Goal: Transaction & Acquisition: Purchase product/service

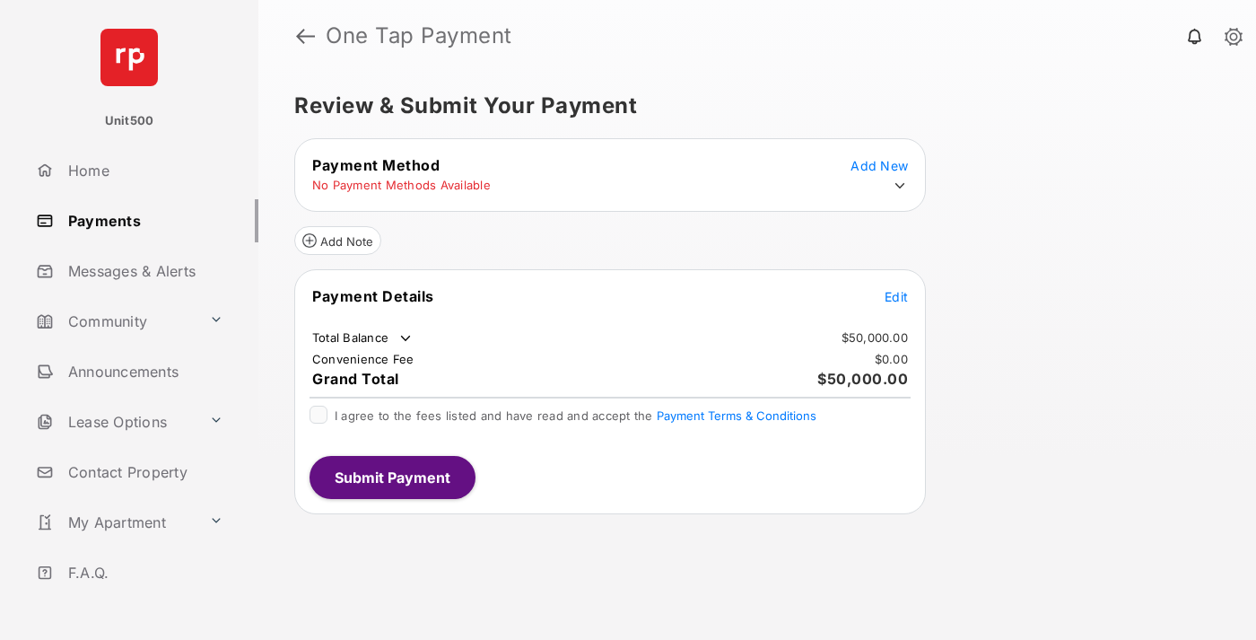
click at [896, 296] on span "Edit" at bounding box center [896, 296] width 23 height 15
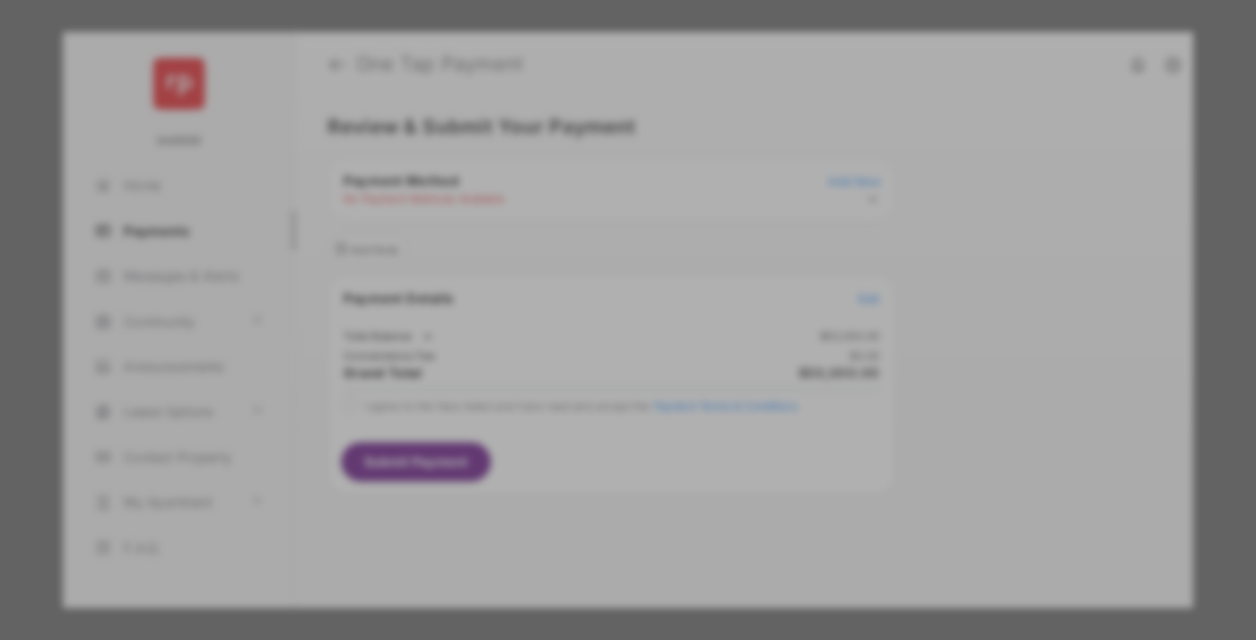
click at [595, 348] on div "Other Amount" at bounding box center [595, 360] width 291 height 31
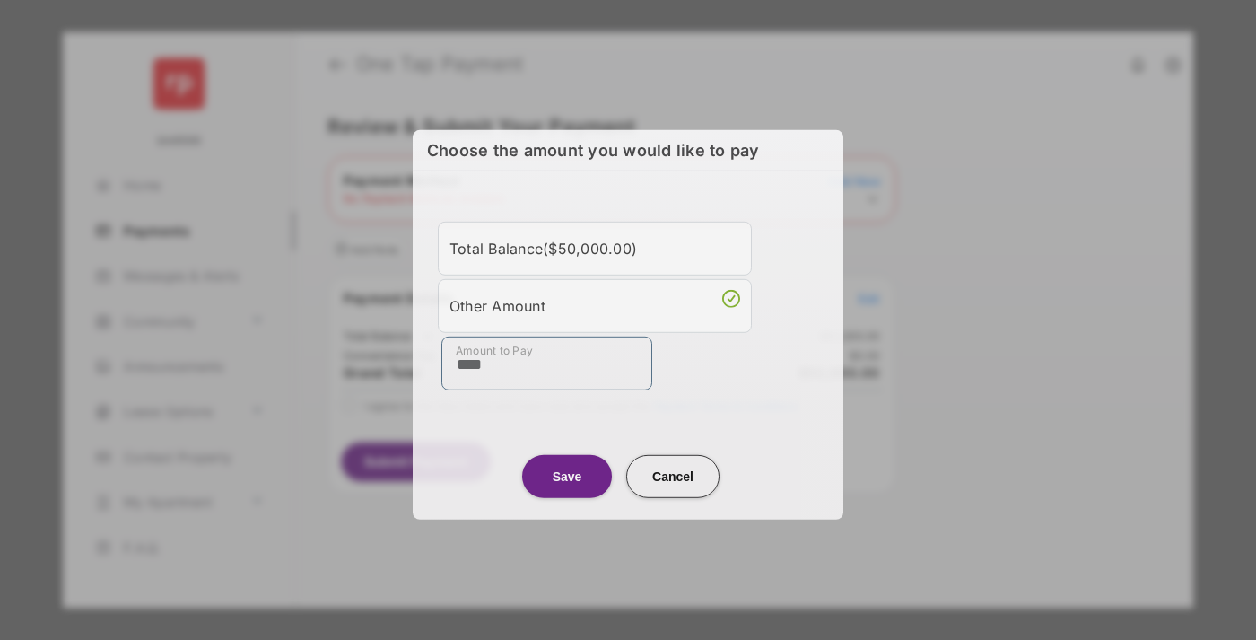
type input "****"
click at [567, 473] on button "Save" at bounding box center [567, 475] width 90 height 43
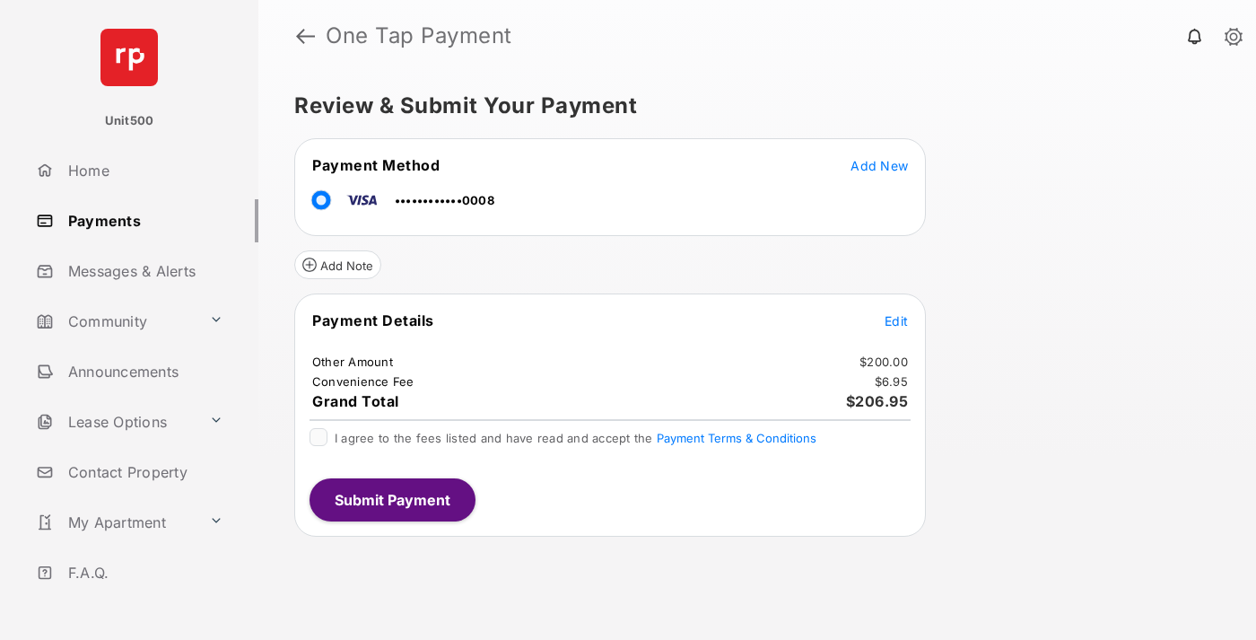
click at [896, 320] on span "Edit" at bounding box center [896, 320] width 23 height 15
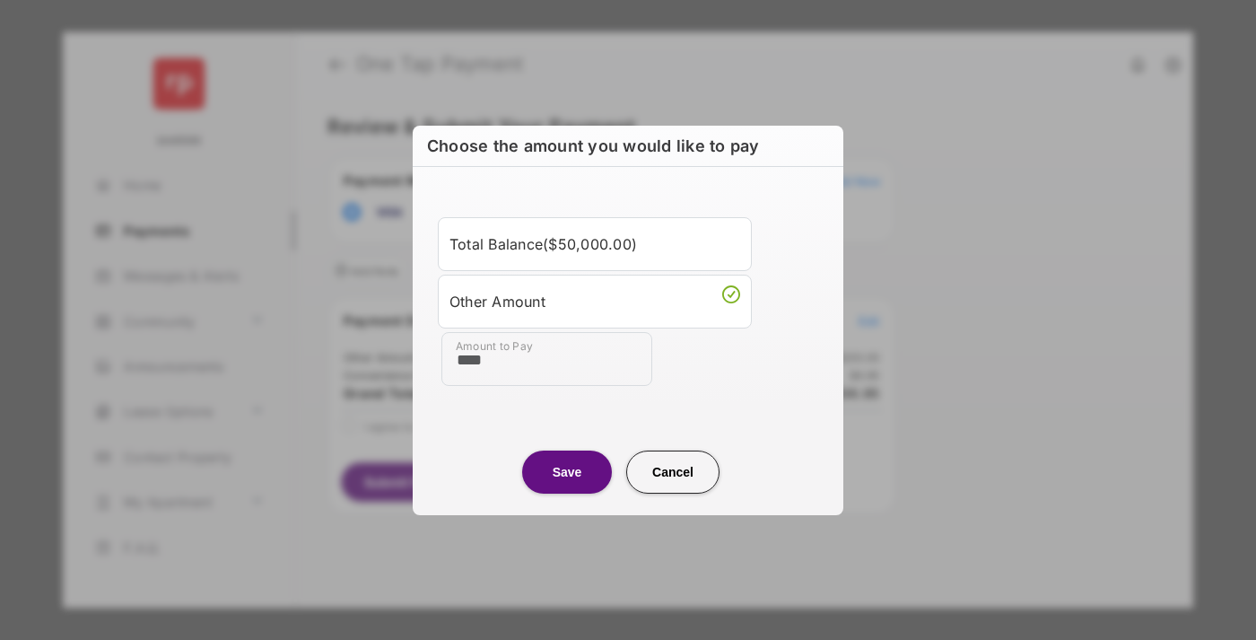
click at [567, 471] on button "Save" at bounding box center [567, 471] width 90 height 43
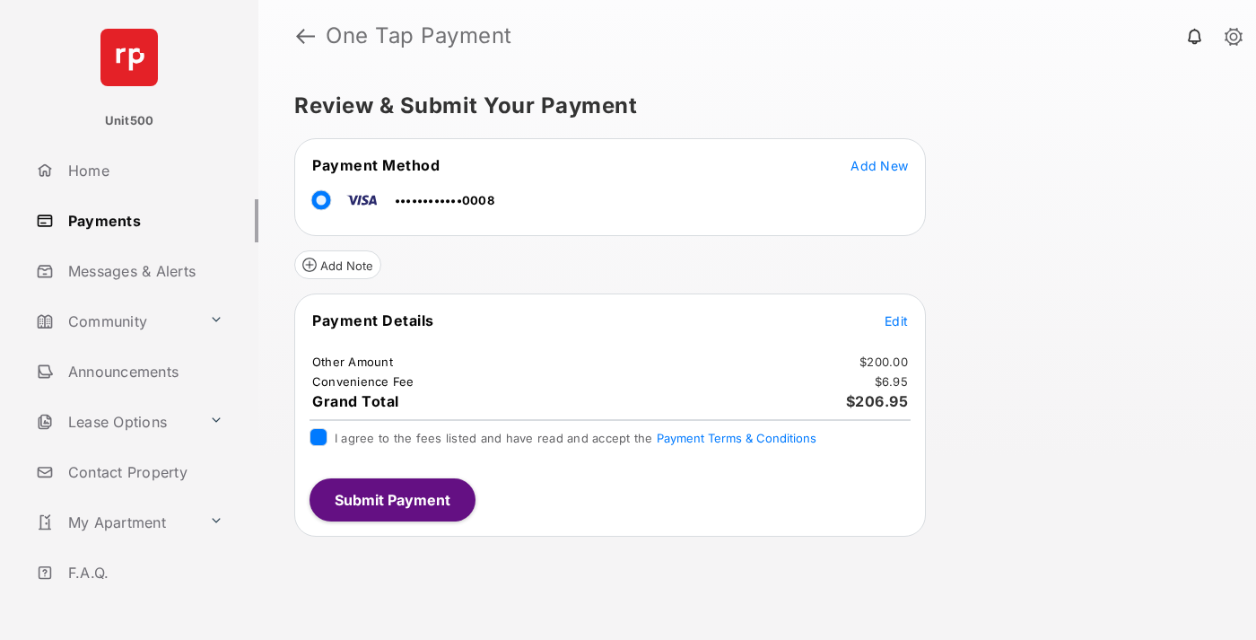
click at [391, 499] on button "Submit Payment" at bounding box center [393, 499] width 166 height 43
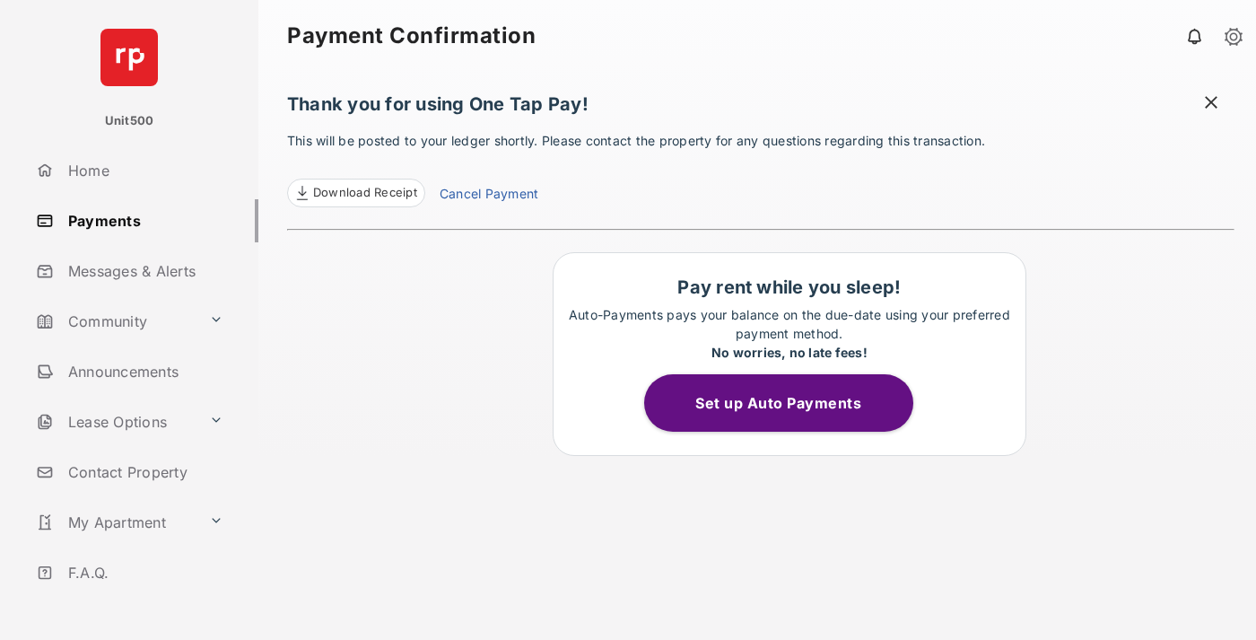
click at [1211, 104] on span at bounding box center [1211, 104] width 18 height 22
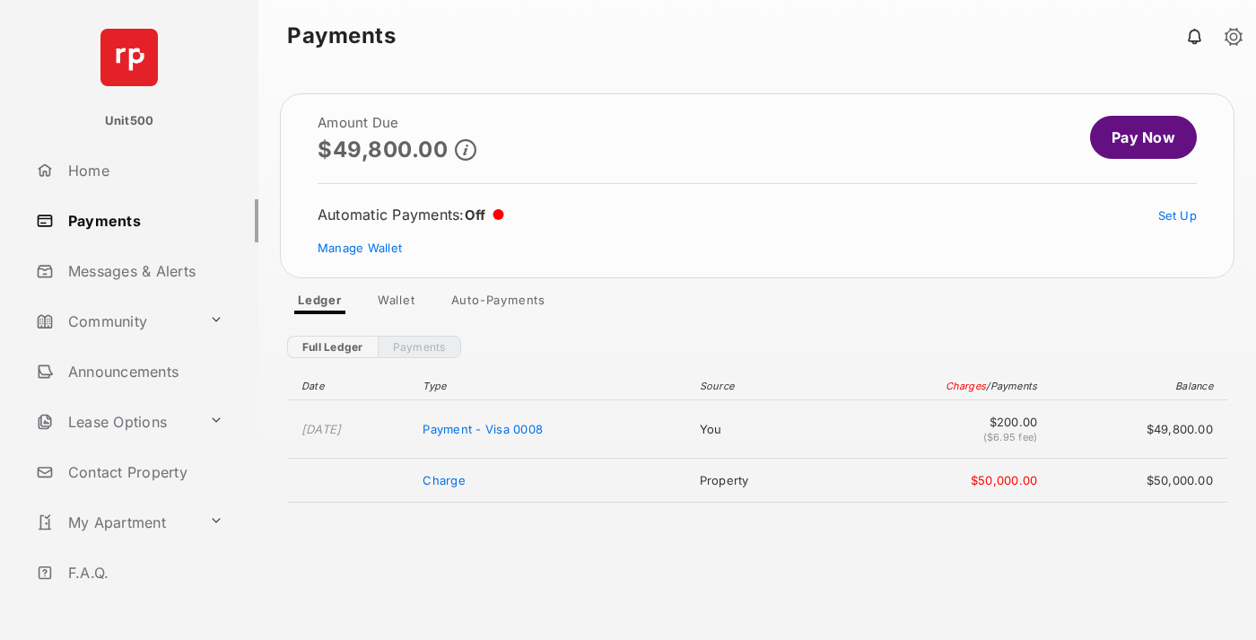
click at [360, 248] on link "Manage Wallet" at bounding box center [360, 247] width 84 height 14
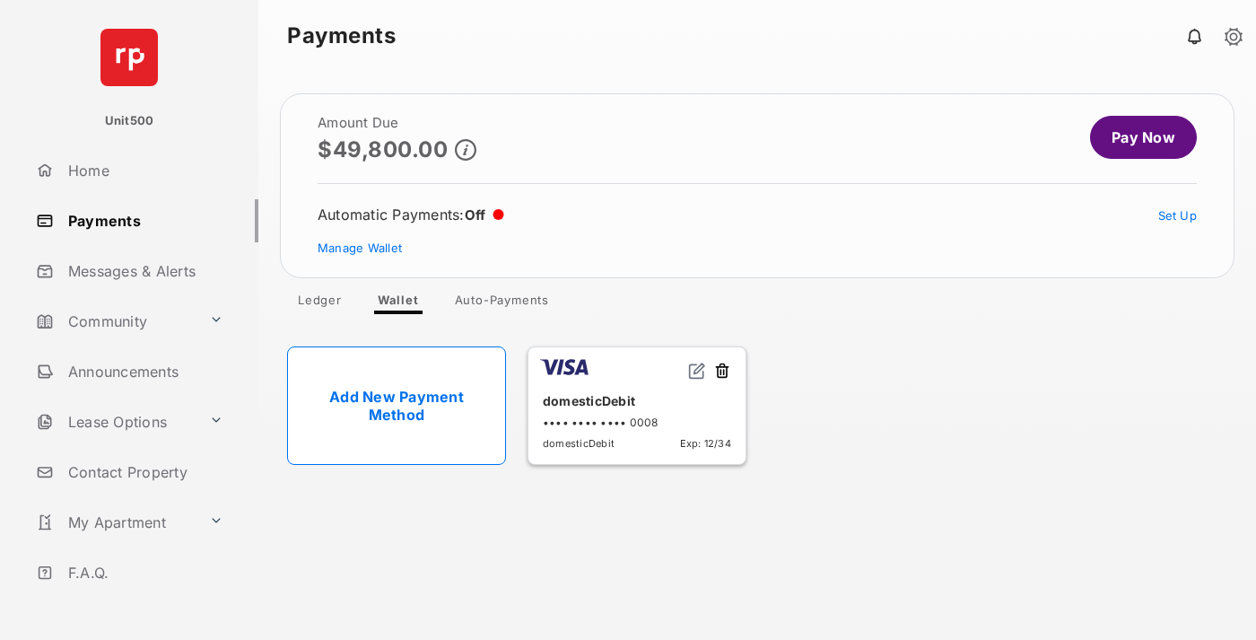
click at [722, 371] on button at bounding box center [722, 372] width 18 height 21
